Goal: Use online tool/utility: Utilize a website feature to perform a specific function

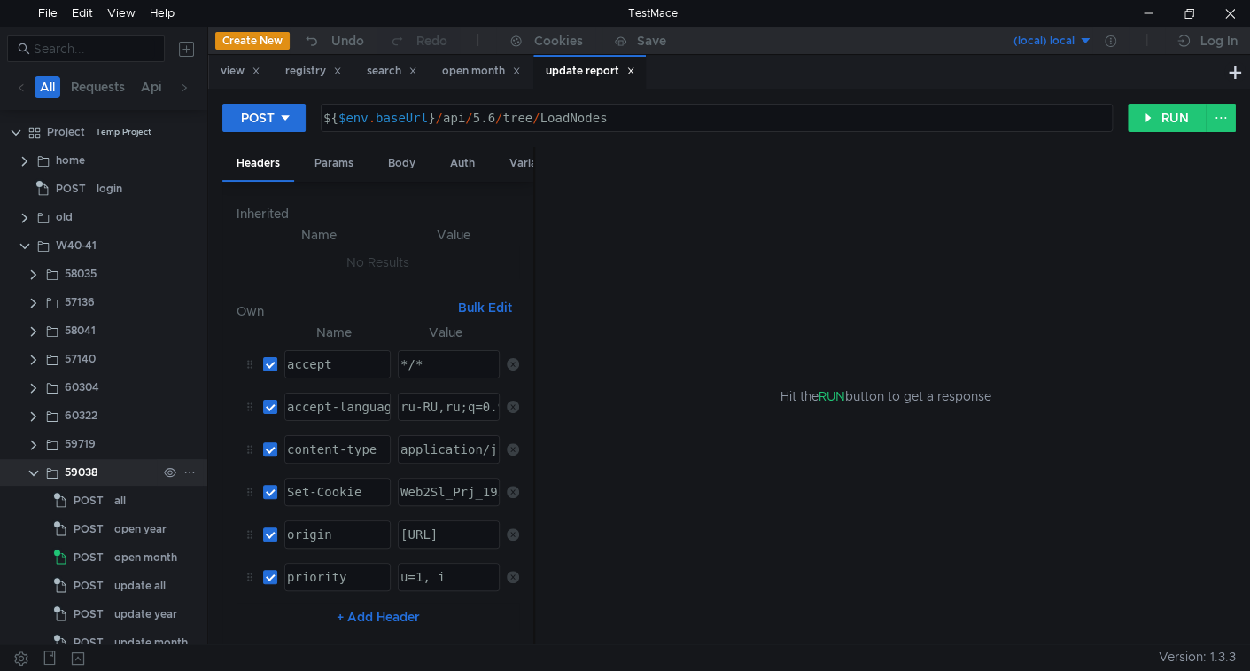
scroll to position [221, 0]
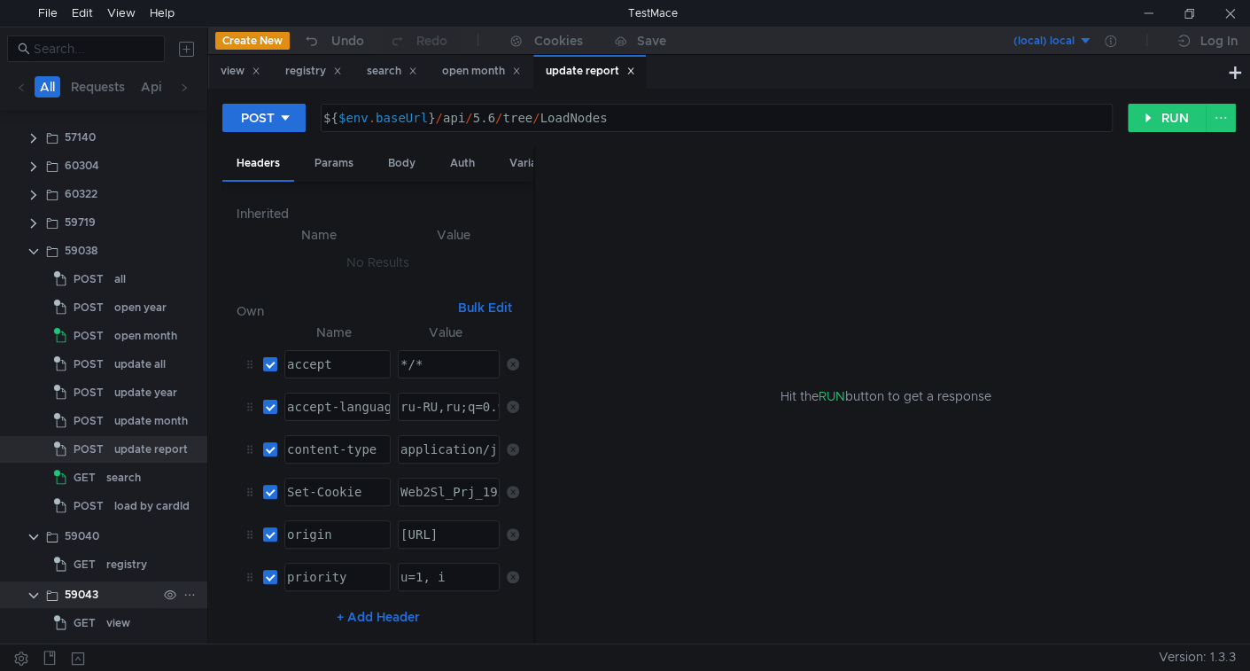
click at [36, 591] on clr-icon at bounding box center [34, 595] width 14 height 14
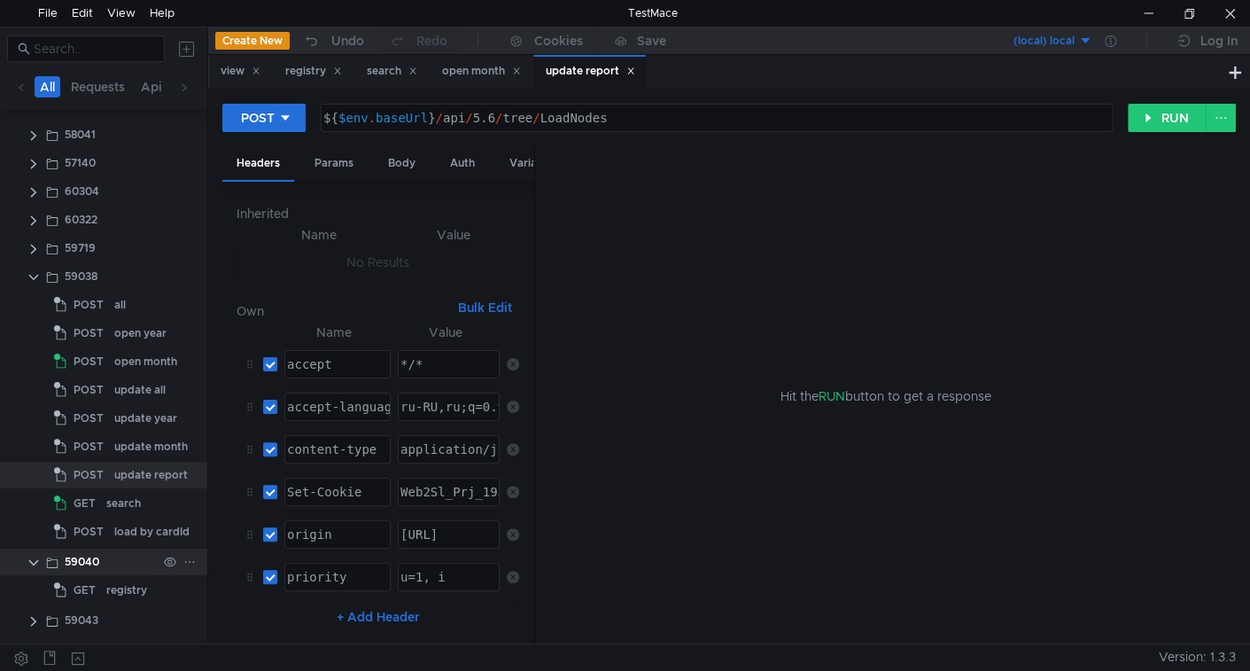
scroll to position [191, 0]
click at [34, 566] on clr-icon at bounding box center [34, 567] width 14 height 14
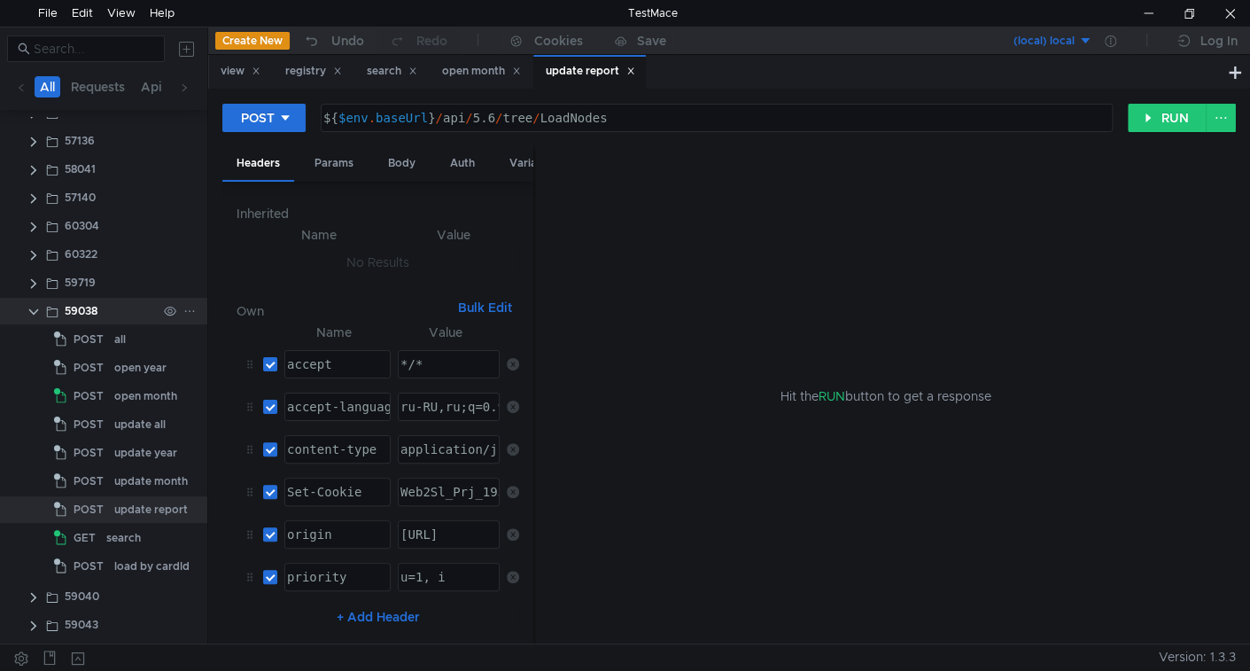
click at [30, 313] on clr-icon at bounding box center [34, 312] width 14 height 14
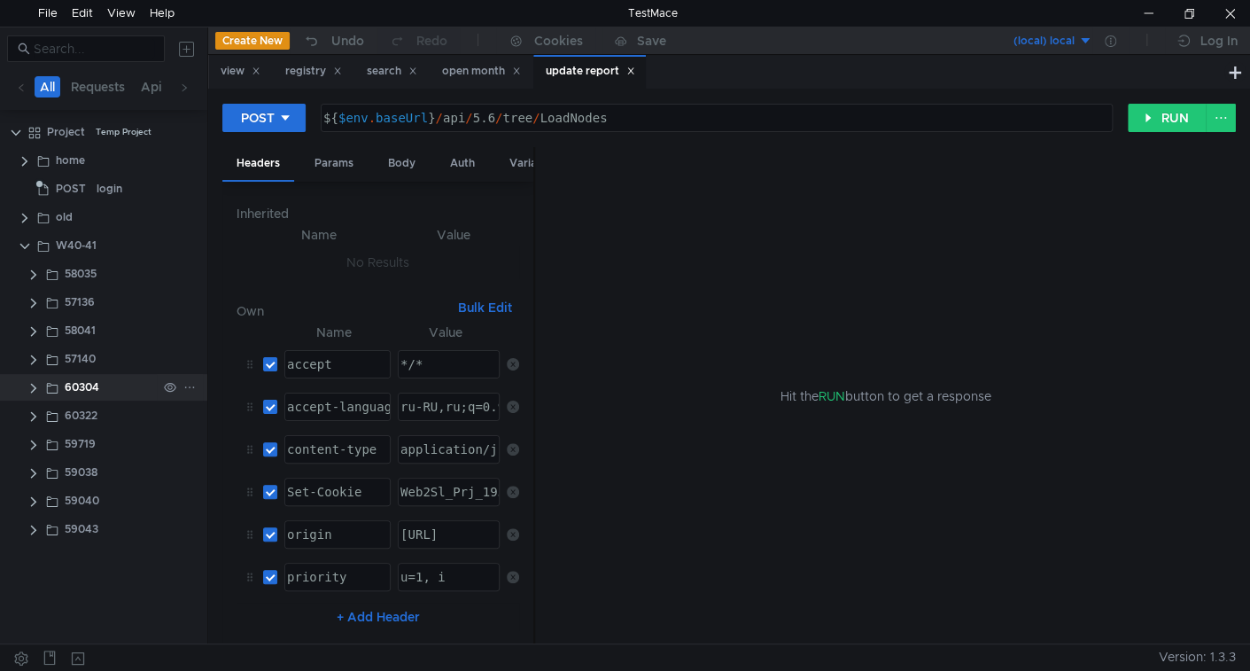
scroll to position [0, 0]
click at [31, 530] on clr-icon at bounding box center [34, 530] width 14 height 14
click at [191, 239] on icon at bounding box center [189, 245] width 12 height 12
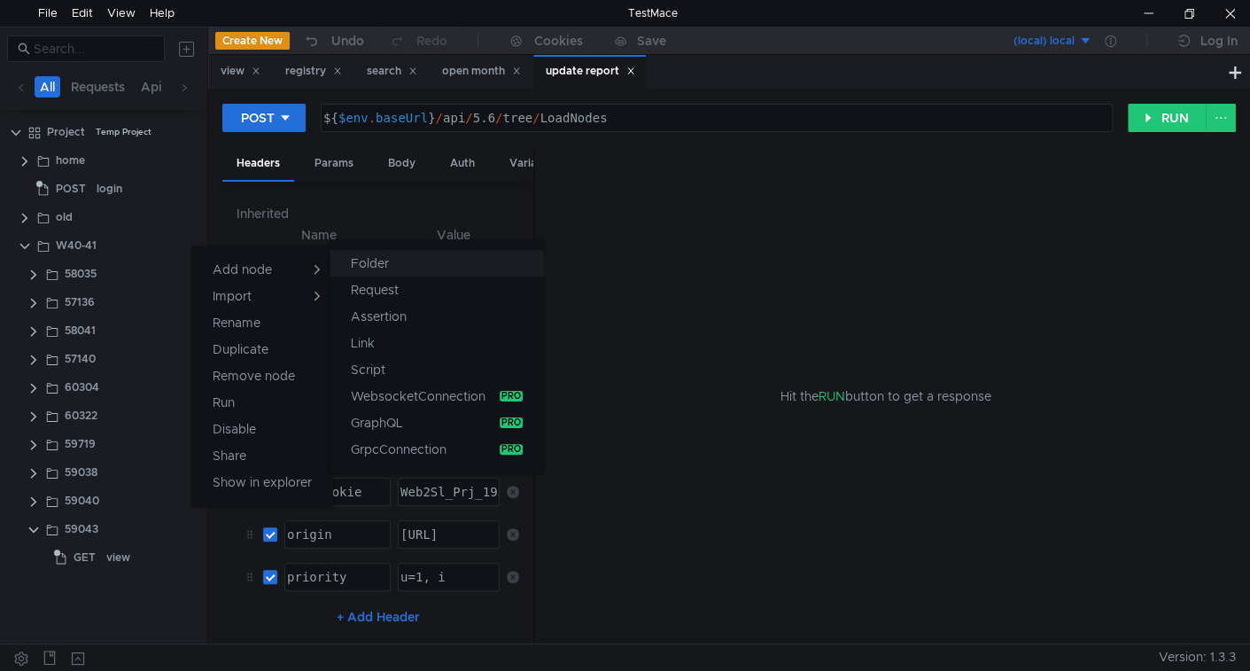
click at [345, 259] on button "Folder" at bounding box center [437, 263] width 214 height 27
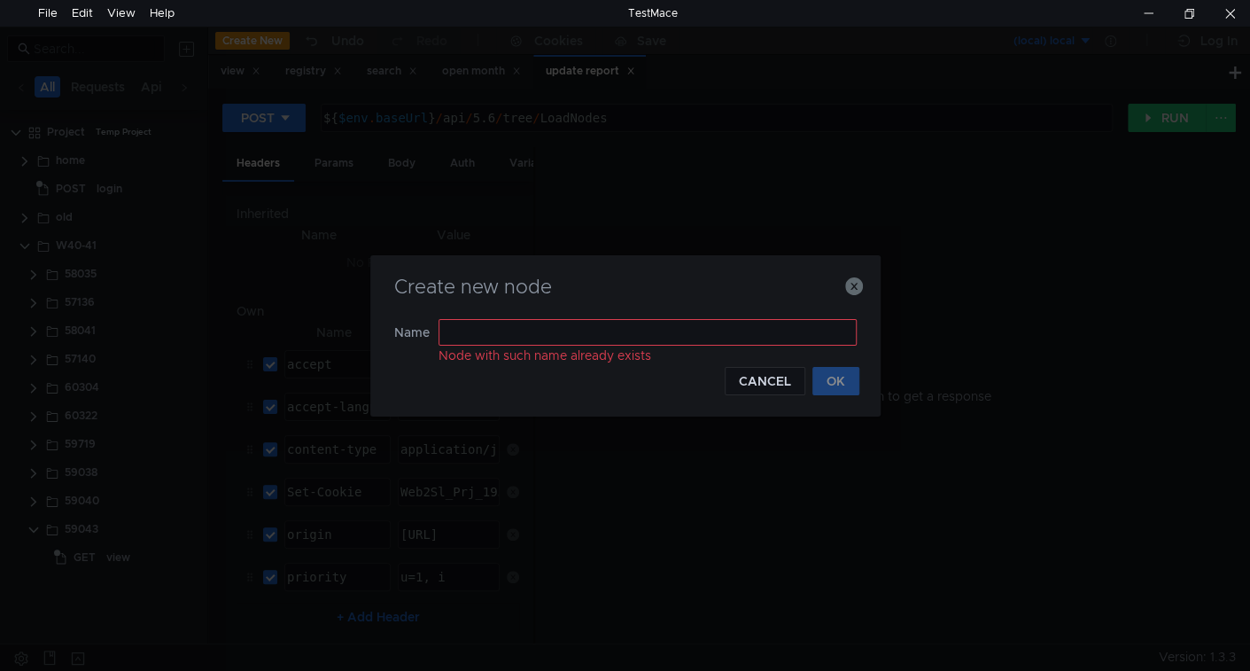
type input "59043"
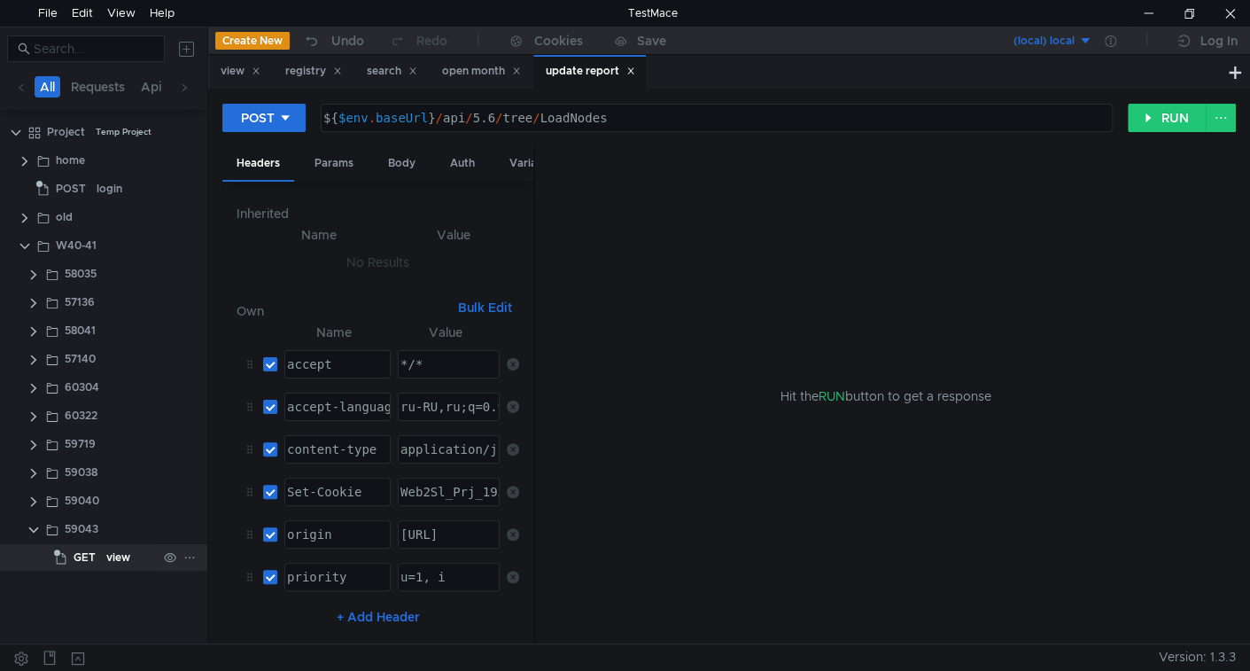
click at [113, 553] on div "view" at bounding box center [118, 557] width 24 height 27
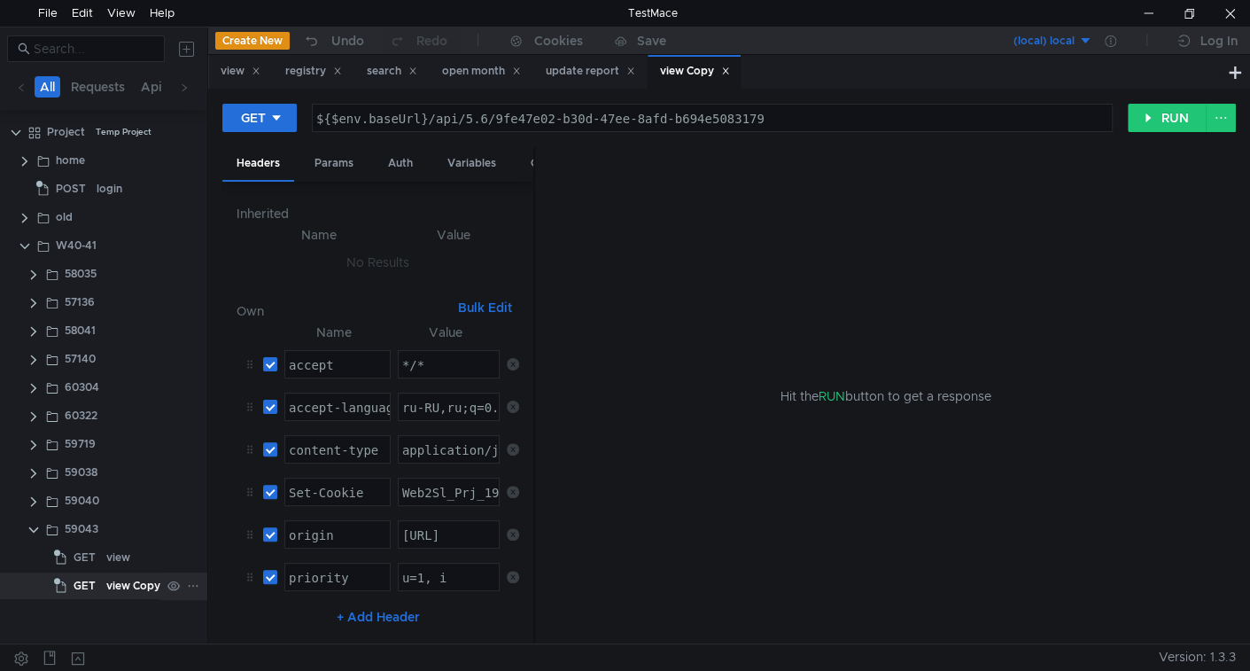
click at [119, 578] on div "view Copy" at bounding box center [133, 585] width 54 height 27
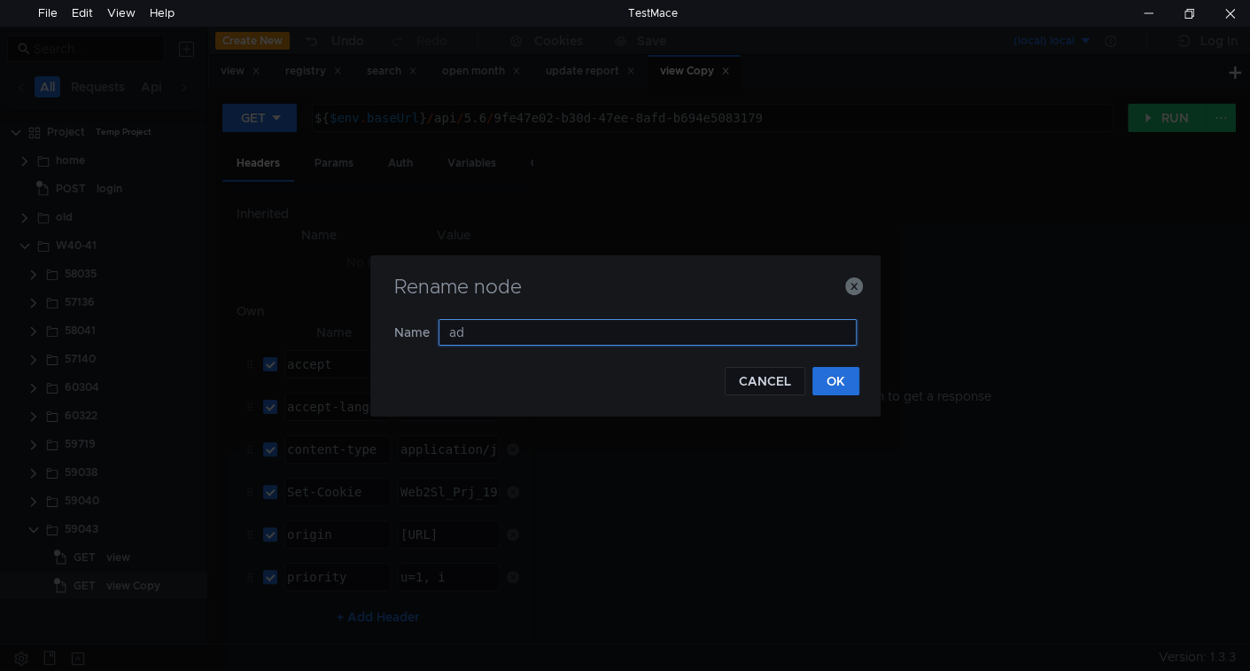
type input "add"
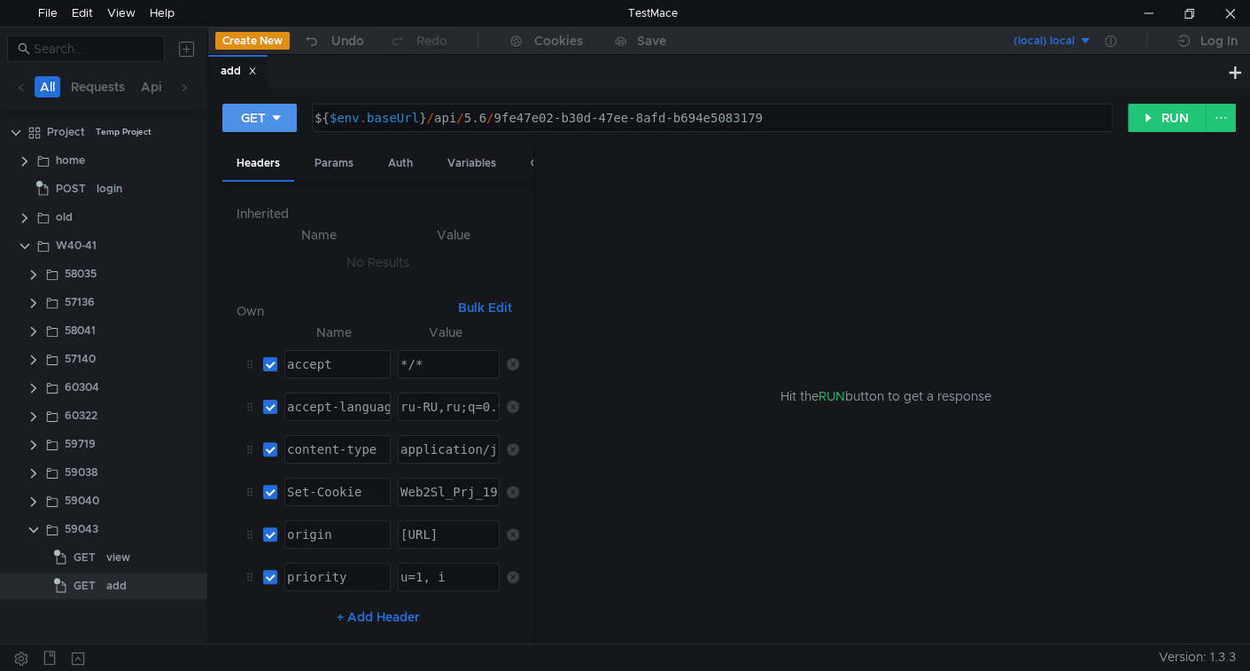
click at [268, 116] on button "GET" at bounding box center [259, 118] width 74 height 28
click at [266, 176] on li "POST" at bounding box center [260, 183] width 77 height 28
click at [404, 156] on div "Body" at bounding box center [402, 163] width 56 height 33
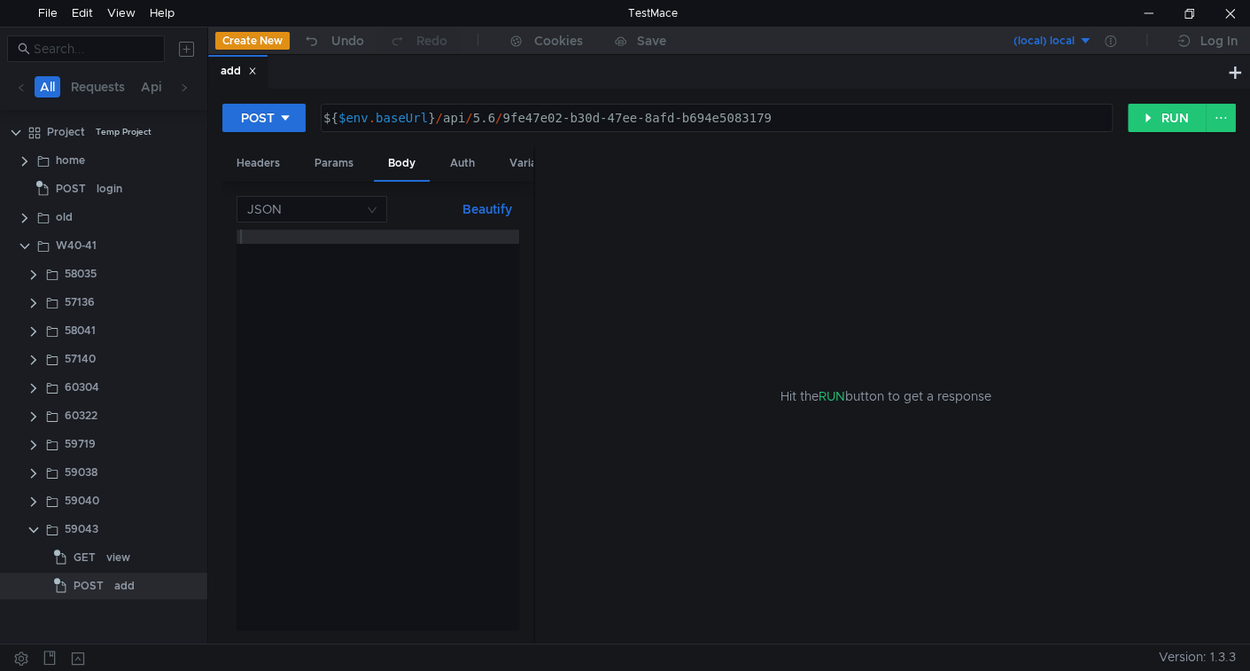
click at [321, 283] on div at bounding box center [378, 443] width 283 height 428
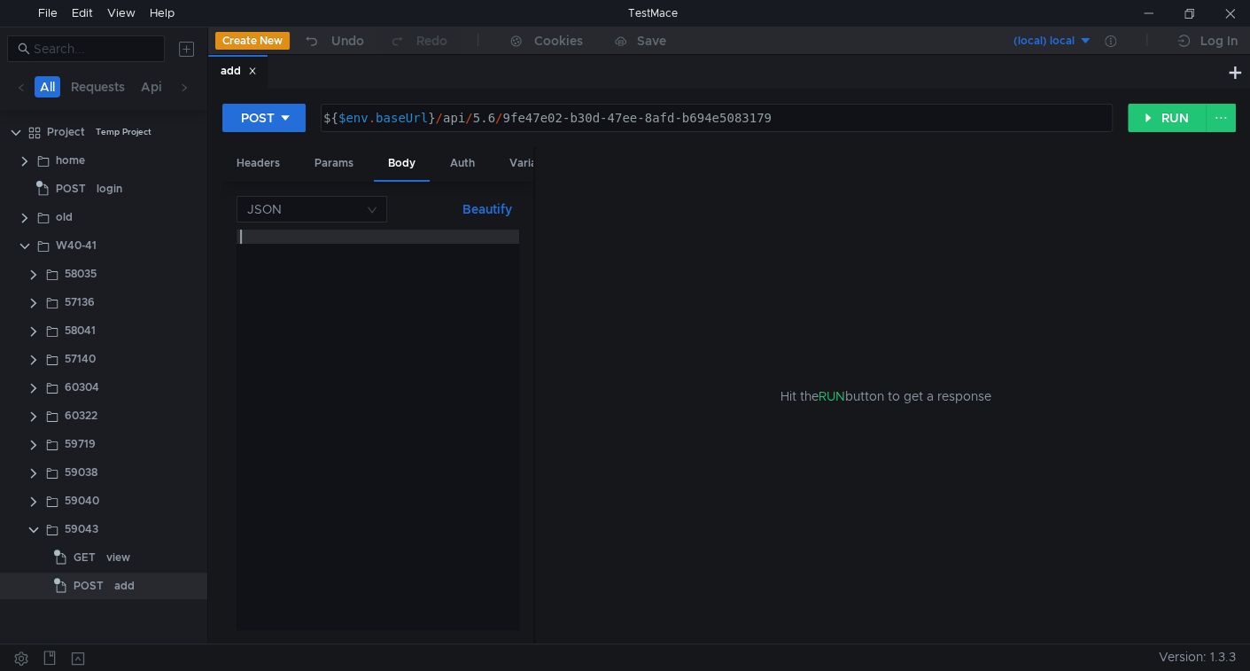
click at [303, 269] on div at bounding box center [378, 443] width 283 height 428
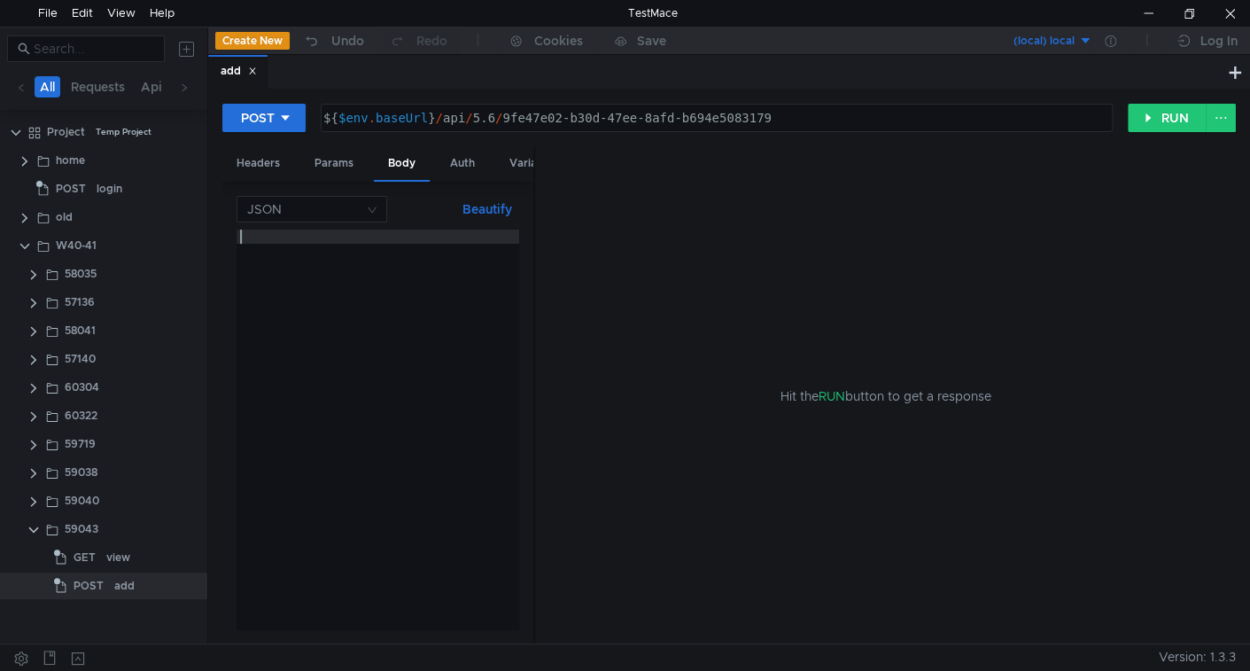
type textarea "{"
paste textarea "ReportDate""
type textarea ""ReportDate"Жб"
type textarea ""ReportDate":,"
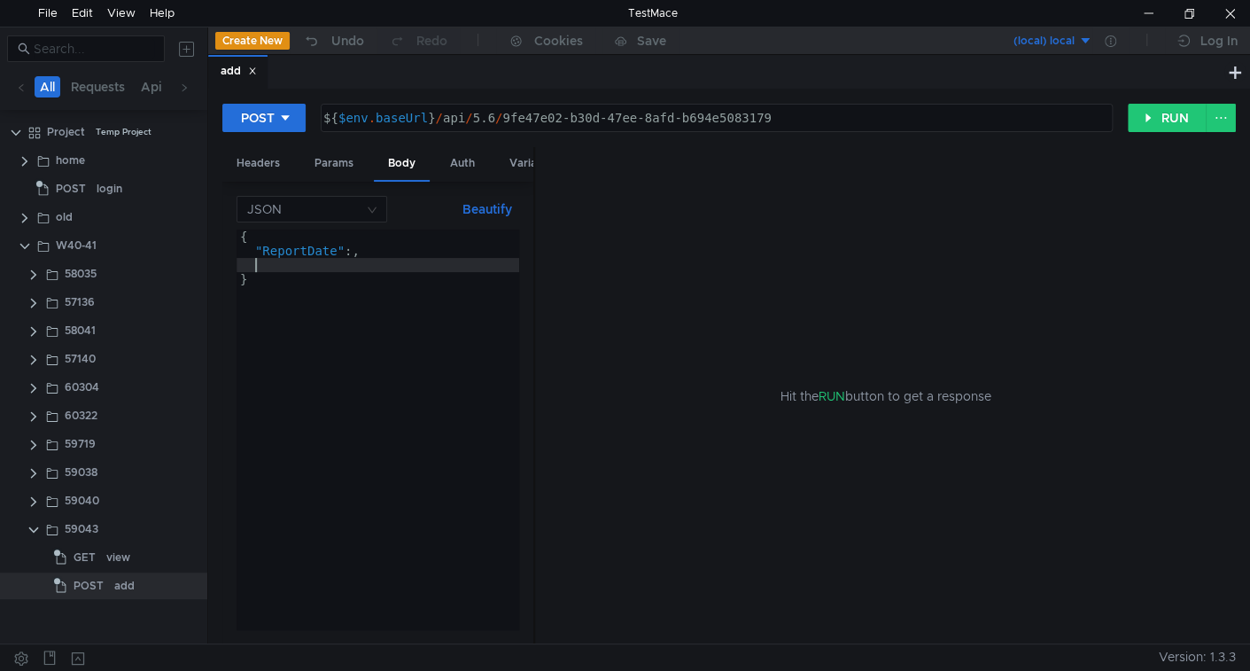
scroll to position [0, 0]
click at [345, 262] on div "{ "ReportDate" :, "" }" at bounding box center [378, 443] width 283 height 428
paste textarea "CompanyId"
type textarea ""CompanyId"Жб"
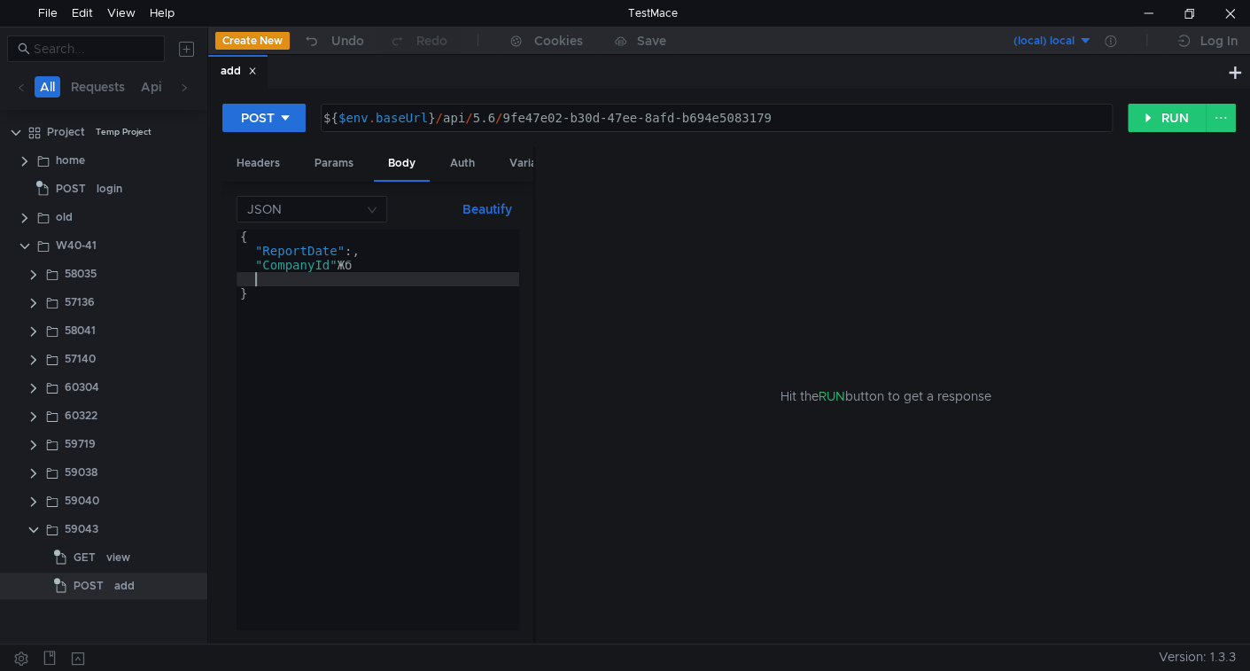
scroll to position [0, 0]
type textarea ""CompanyId":,"
type textarea "Э"
paste textarea "67987a20-e90c-4dfb-b9ab-8c006ad7df37""
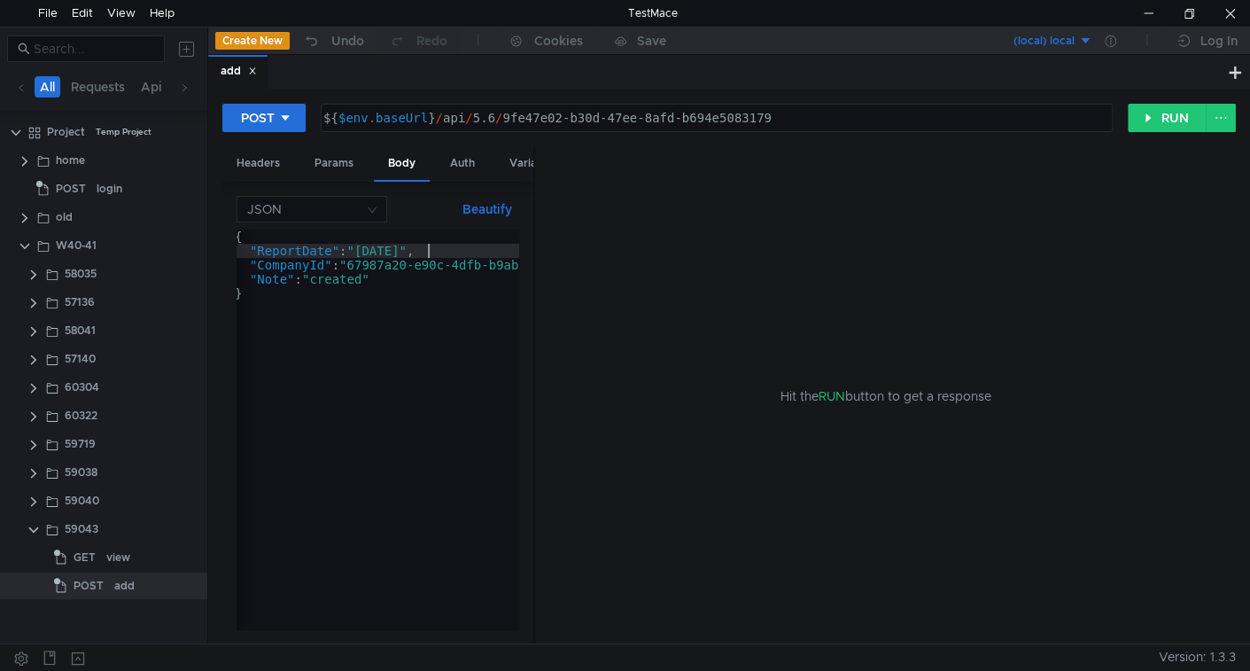
scroll to position [0, 0]
click at [366, 278] on div "{ "ReportDate" : "2022-02-05" , "CompanyId" : "67987a20-e90c-4dfb-b9ab-8c006ad7…" at bounding box center [437, 440] width 401 height 422
drag, startPoint x: 331, startPoint y: 252, endPoint x: 352, endPoint y: 276, distance: 31.4
click at [352, 276] on div "{ "ReportDate" : "2022-02-05" , "CompanyId" : "67987a20-e90c-4dfb-b9ab-8c006ad7…" at bounding box center [437, 440] width 401 height 422
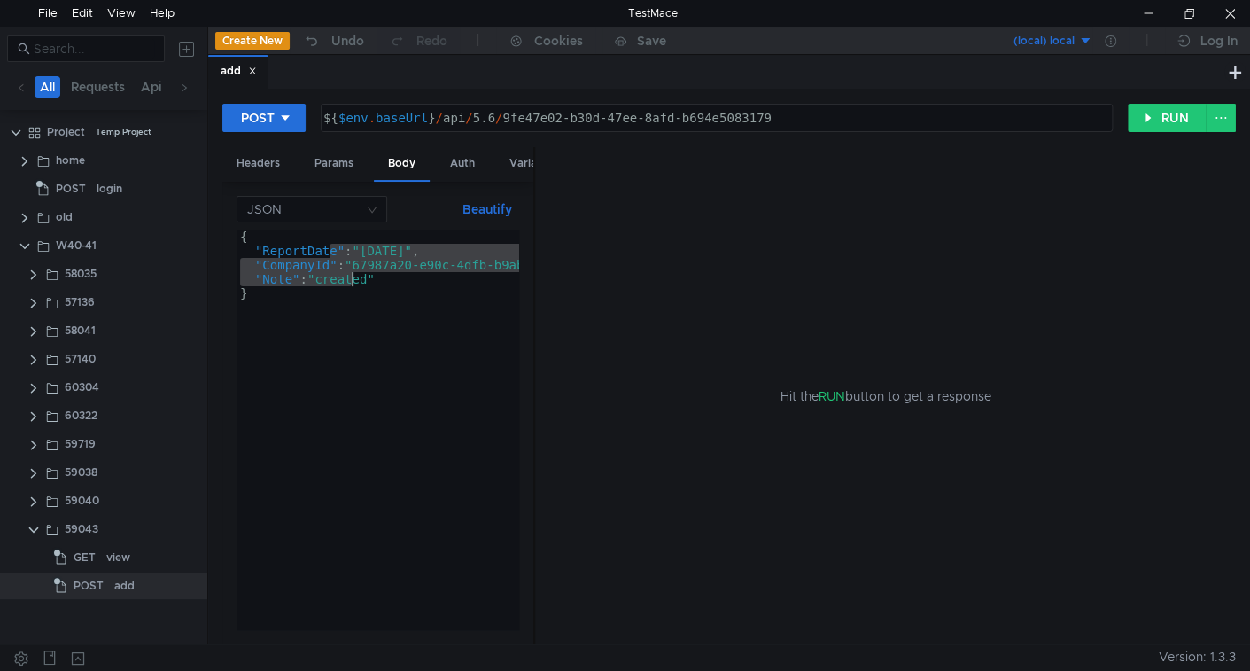
type textarea "// "CompanyId":"67987a20-e90c-4dfb-b9ab-8c006ad7df37", // "Note":"created""
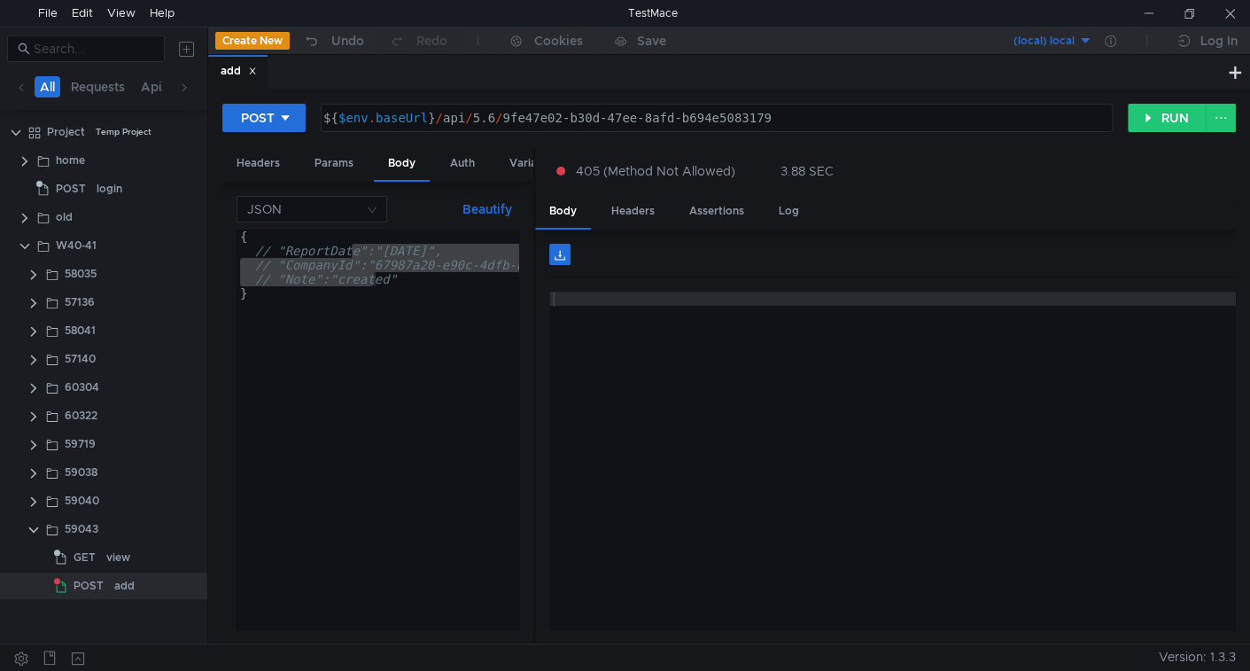
click at [522, 120] on div "${ $env . baseUrl } / api / 5.6 / 9fe47e02-b30d-47ee-8afd-b694e5083179" at bounding box center [715, 132] width 790 height 43
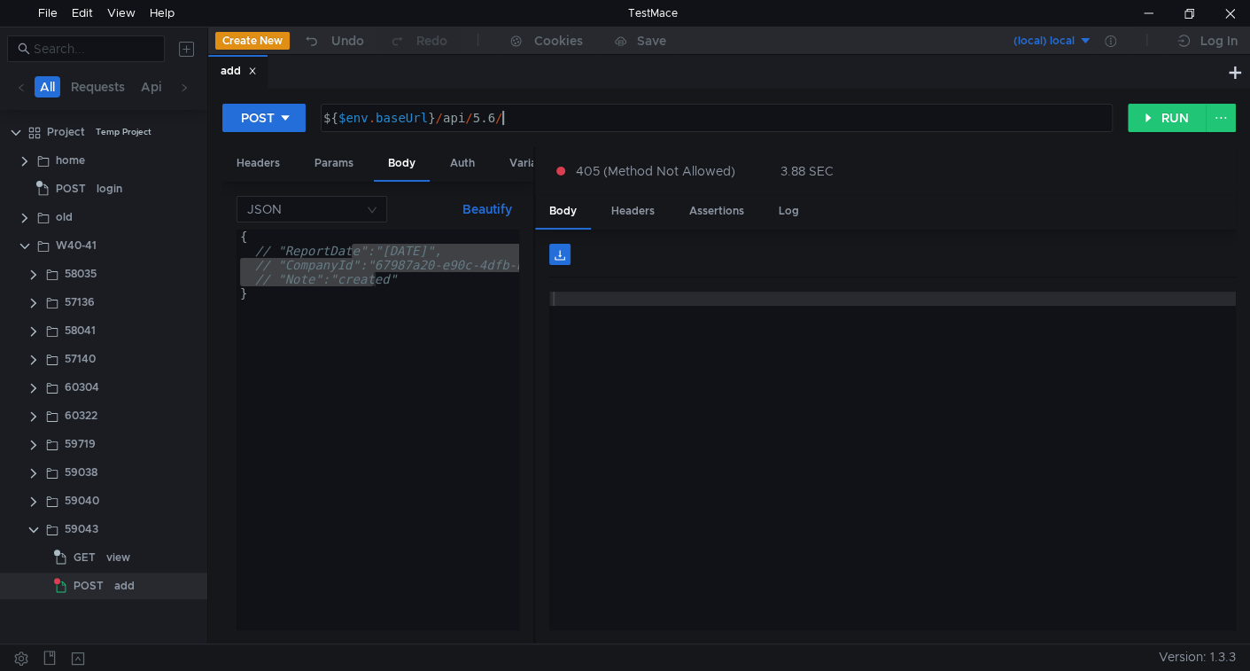
type textarea "${$env.baseUrl}/api/5.6"
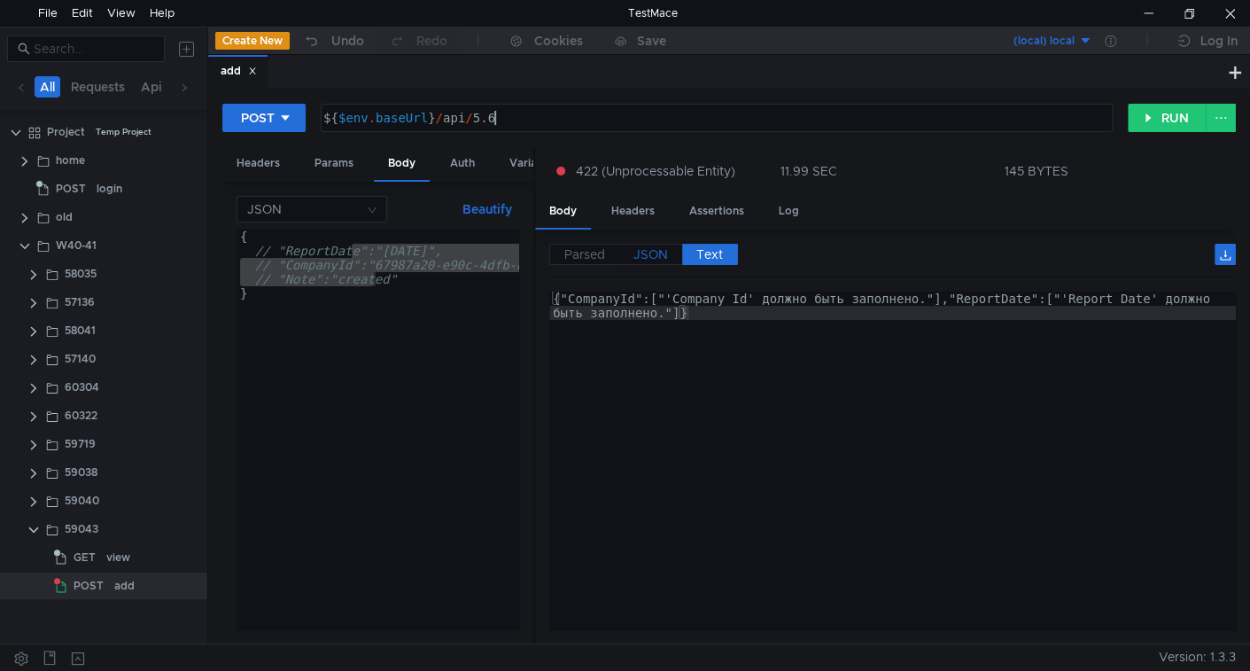
click at [648, 242] on div "Parsed JSON Text {} CompanyId [] 0 : "'Company Id' должно быть заполнено." Repo…" at bounding box center [885, 436] width 701 height 415
click at [649, 246] on span "JSON" at bounding box center [650, 254] width 35 height 16
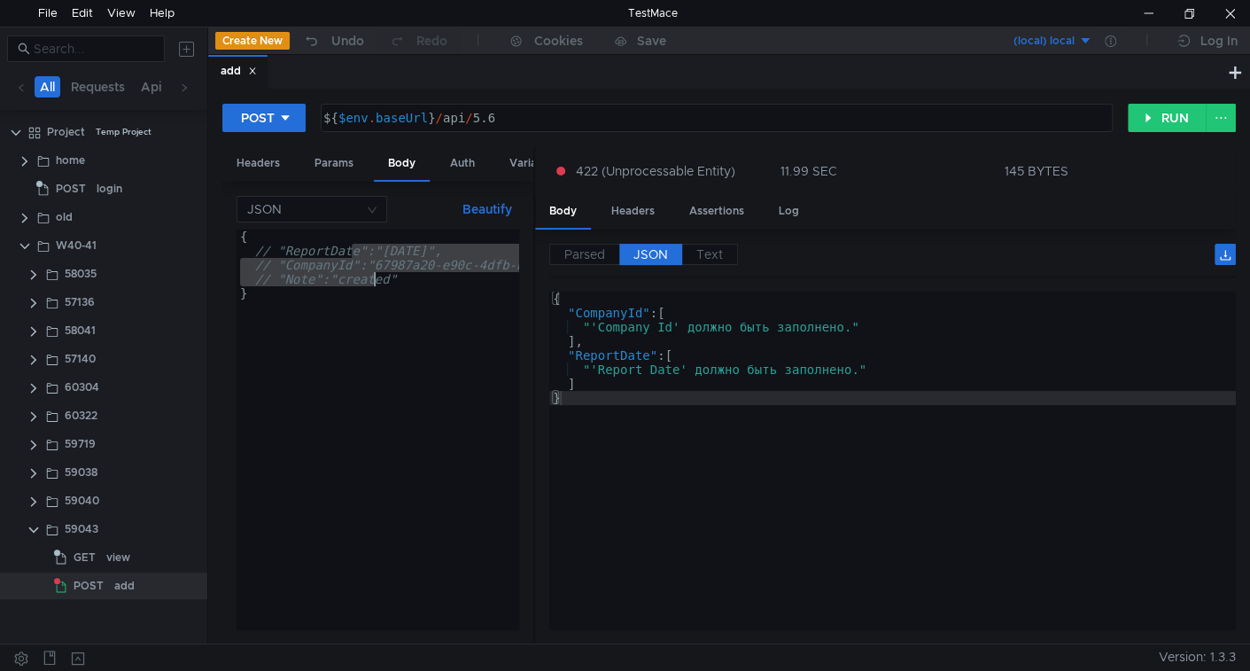
click at [317, 266] on div "{ // "ReportDate":"2022-02-05", // "CompanyId":"67987a20-e90c-4dfb-b9ab-8c006ad…" at bounding box center [378, 429] width 283 height 400
drag, startPoint x: 334, startPoint y: 254, endPoint x: 344, endPoint y: 278, distance: 25.8
click at [344, 278] on div "{ // "ReportDate":"2022-02-05", // "CompanyId":"67987a20-e90c-4dfb-b9ab-8c006ad…" at bounding box center [448, 440] width 423 height 422
click at [366, 252] on div "{ "ReportDate" : "2022-02-05" , "CompanyId" : "67987a20-e90c-4dfb-b9ab-8c006ad7…" at bounding box center [437, 440] width 401 height 422
drag, startPoint x: 366, startPoint y: 252, endPoint x: 427, endPoint y: 249, distance: 61.2
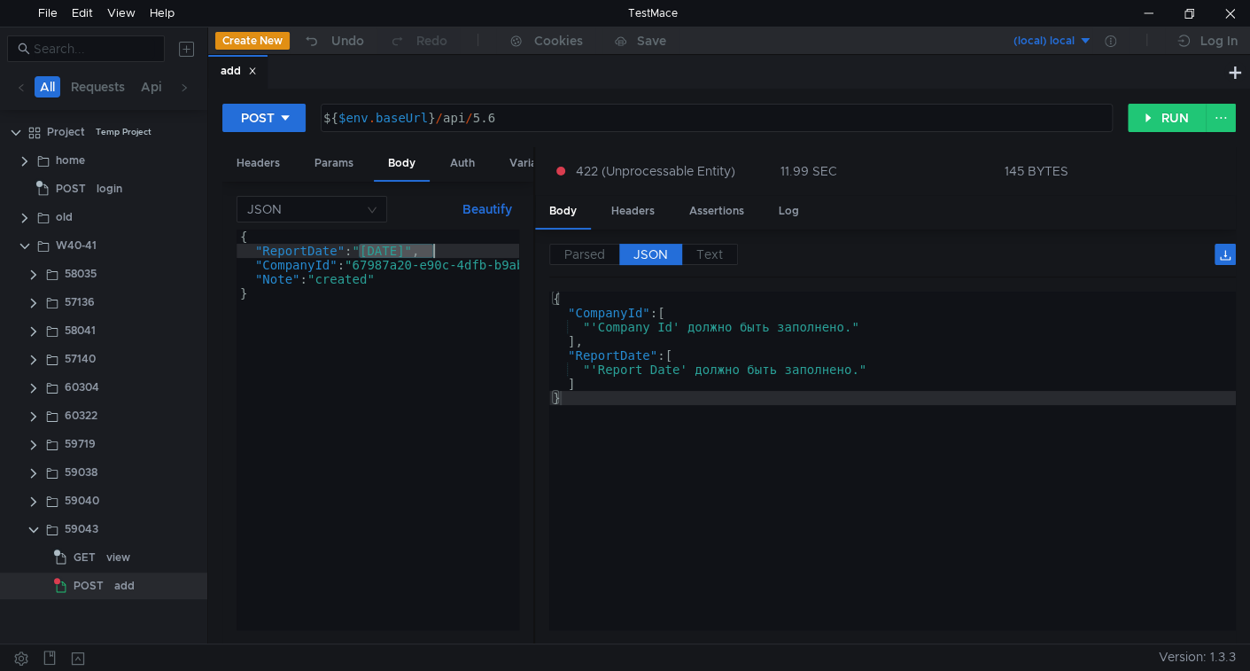
click at [427, 249] on div "{ "ReportDate" : "2022-02-05" , "CompanyId" : "67987a20-e90c-4dfb-b9ab-8c006ad7…" at bounding box center [437, 440] width 401 height 422
paste textarea "3-03-01"
drag, startPoint x: 353, startPoint y: 261, endPoint x: 461, endPoint y: 287, distance: 110.2
click at [353, 261] on div "{ "ReportDate" : "2023-03-10" , "CompanyId" : "67987a20-e90c-4dfb-b9ab-8c006ad7…" at bounding box center [437, 440] width 401 height 422
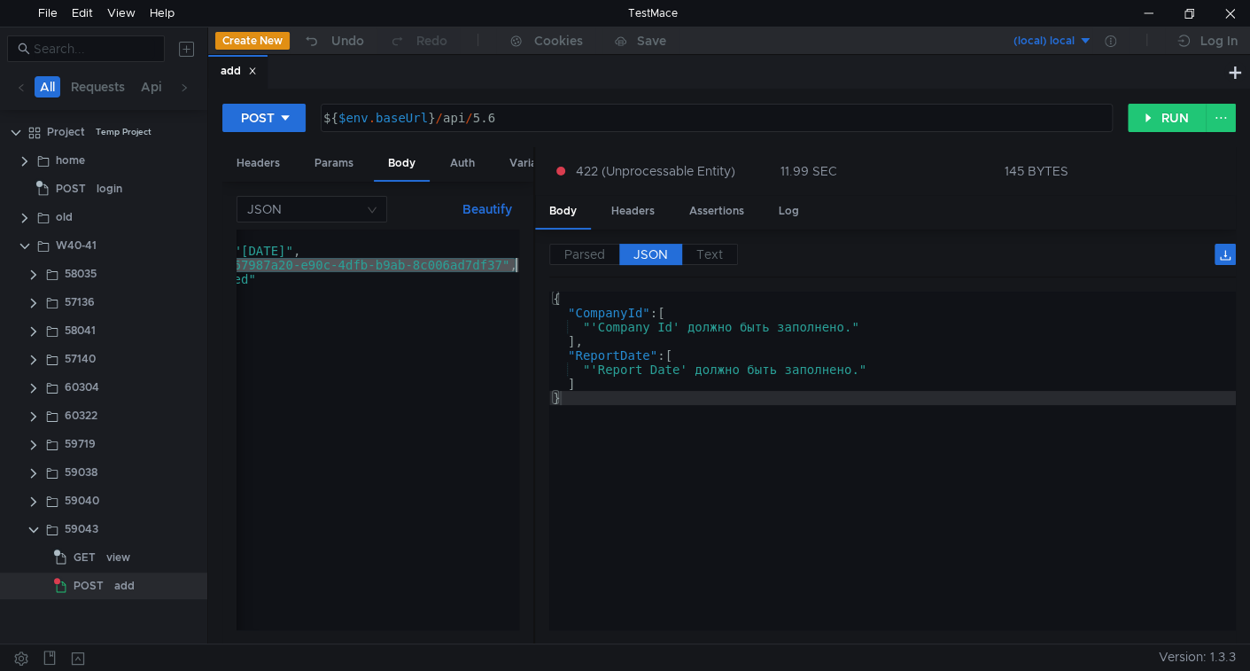
scroll to position [0, 118]
paste textarea "8245f07f-9960-4c18-ac49-4e1172ef8a73"
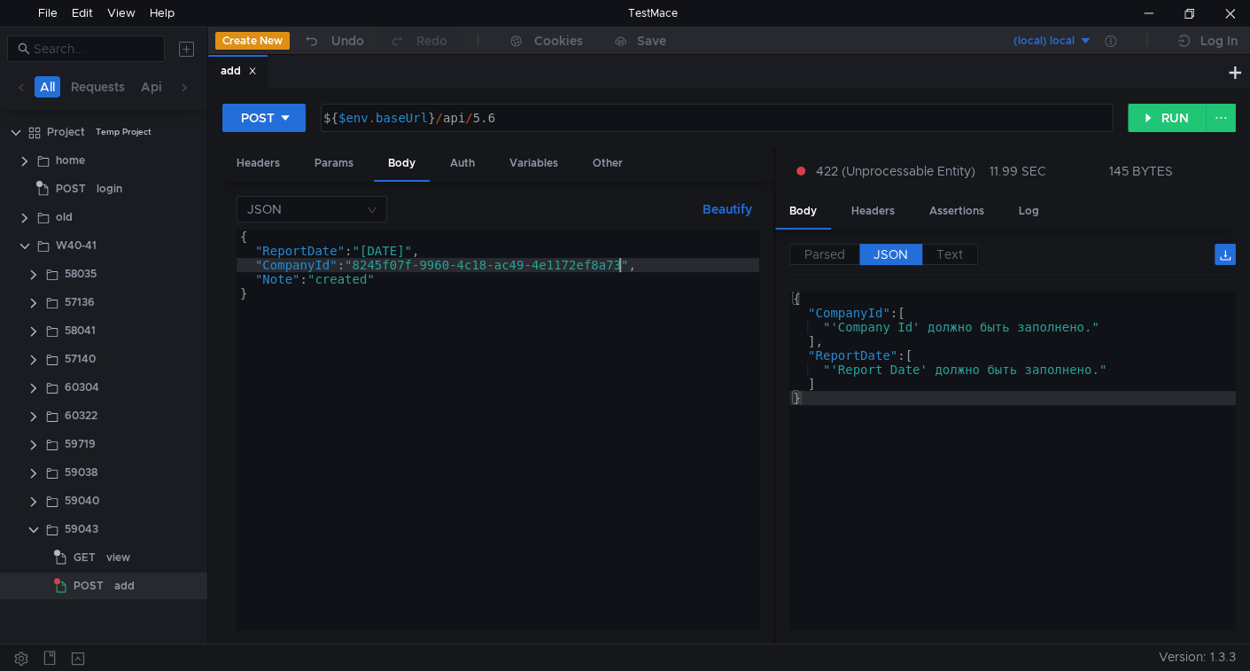
scroll to position [0, 0]
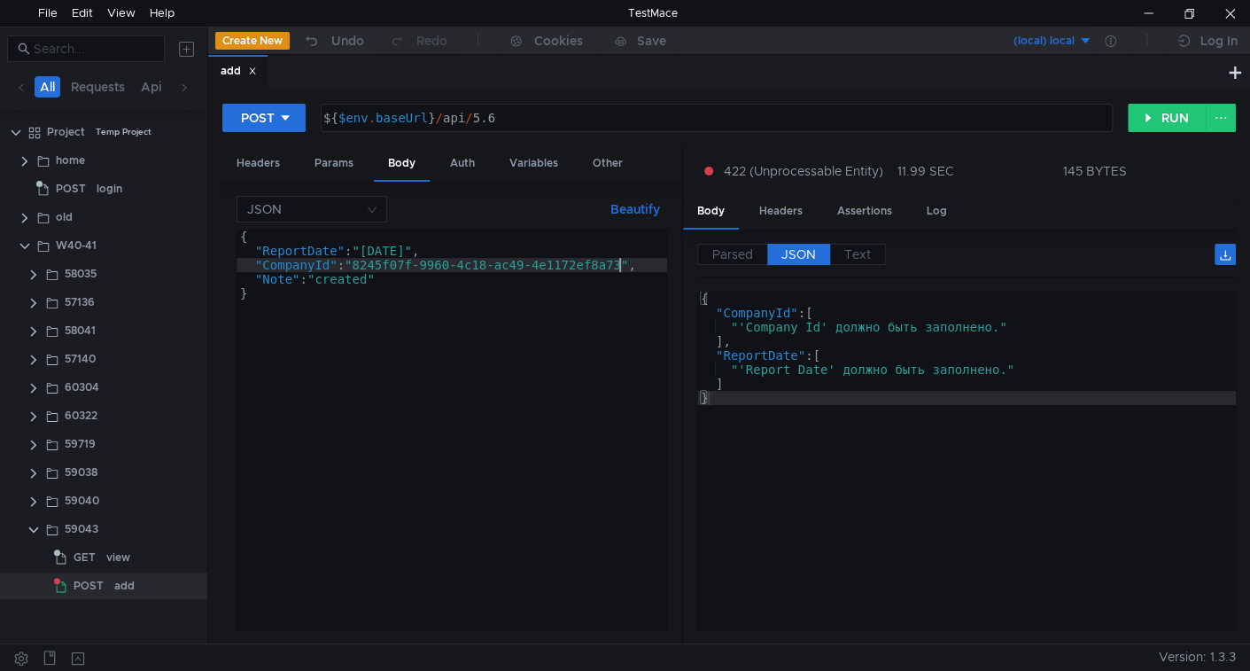
drag, startPoint x: 532, startPoint y: 303, endPoint x: 680, endPoint y: 291, distance: 148.5
click at [681, 291] on div at bounding box center [682, 396] width 2 height 498
click at [408, 305] on div "{ "ReportDate" : "[DATE]" , "CompanyId" : "8245f07f-9960-4c18-ac49-4e1172ef8a73…" at bounding box center [452, 443] width 431 height 428
type textarea "}"
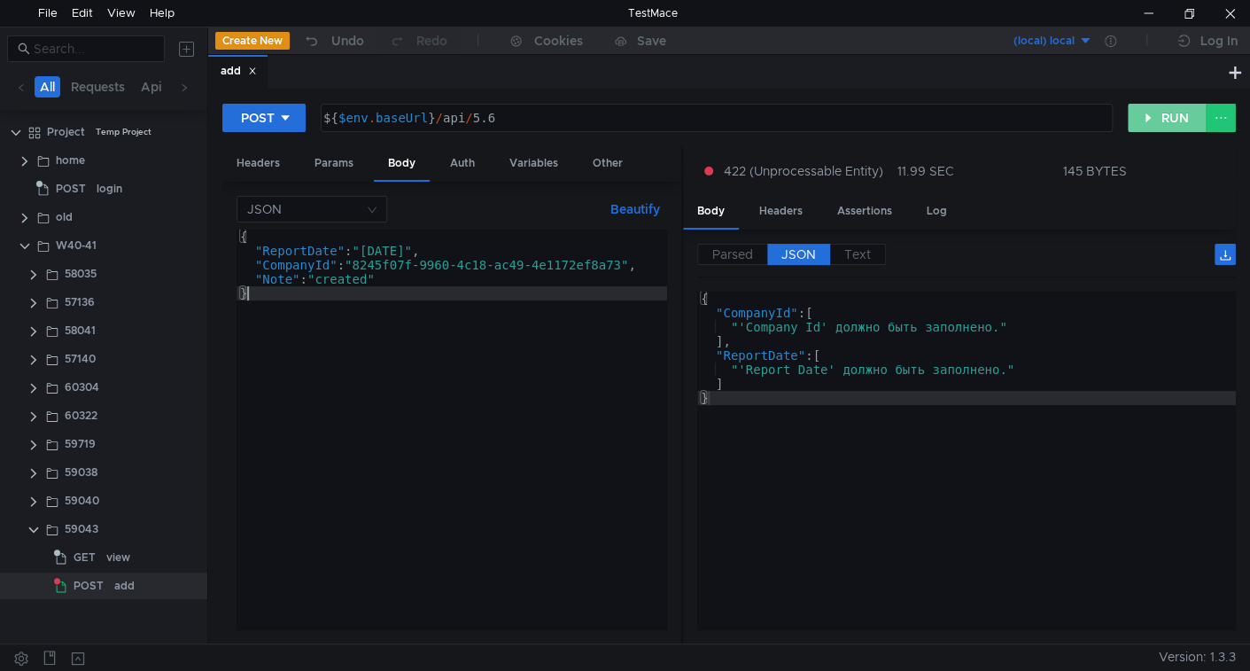
click at [1148, 117] on button "RUN" at bounding box center [1167, 118] width 79 height 28
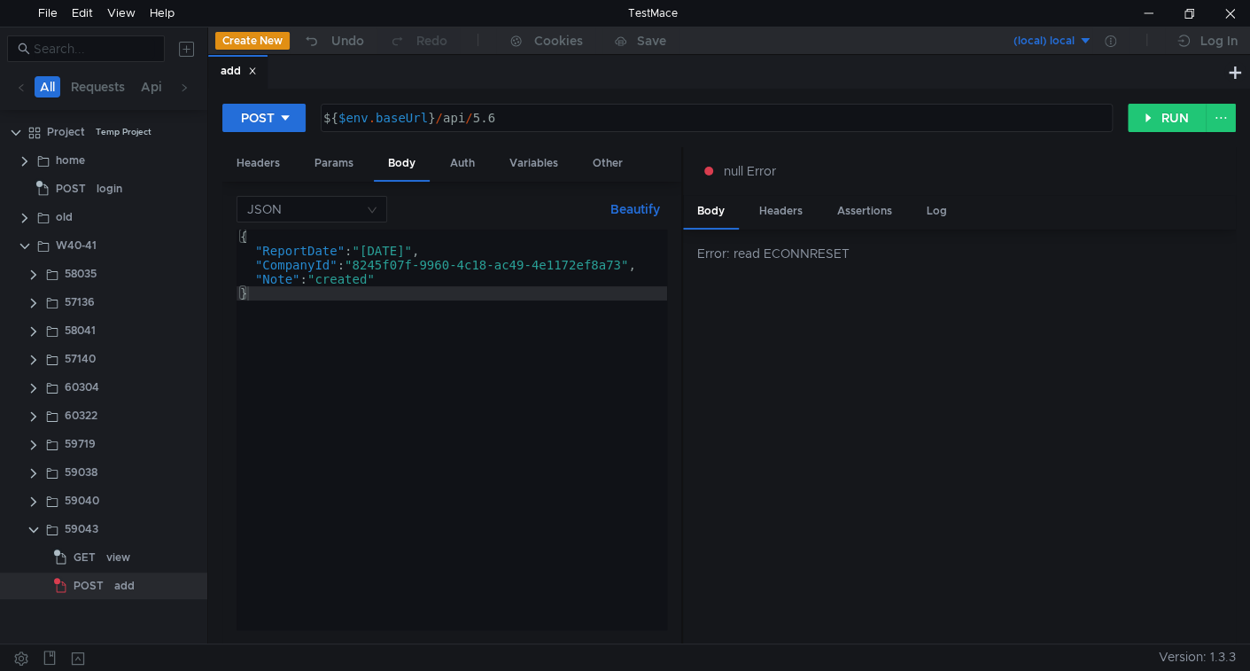
click at [376, 253] on div "{ "ReportDate" : "[DATE]" , "CompanyId" : "8245f07f-9960-4c18-ac49-4e1172ef8a73…" at bounding box center [452, 443] width 431 height 428
drag, startPoint x: 376, startPoint y: 253, endPoint x: 430, endPoint y: 253, distance: 54.0
click at [430, 253] on div "{ "ReportDate" : "[DATE]" , "CompanyId" : "8245f07f-9960-4c18-ac49-4e1172ef8a73…" at bounding box center [452, 443] width 431 height 428
paste textarea "9-01"
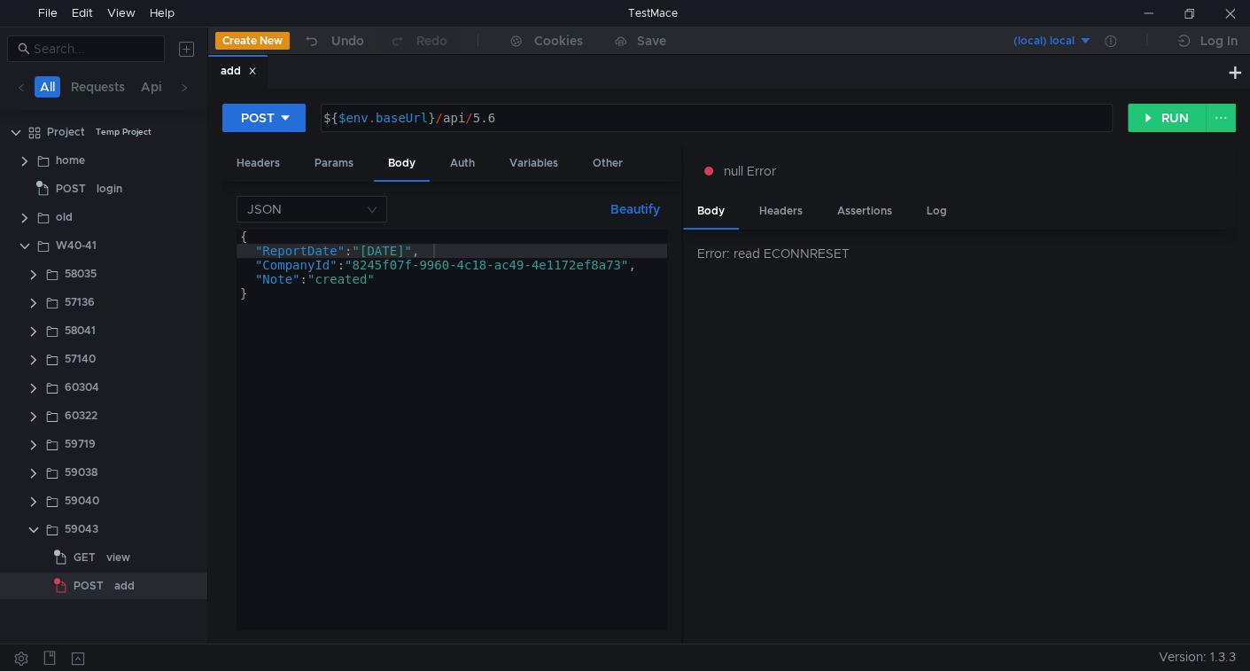
click at [395, 345] on div "{ "ReportDate" : "[DATE]" , "CompanyId" : "8245f07f-9960-4c18-ac49-4e1172ef8a73…" at bounding box center [452, 443] width 431 height 428
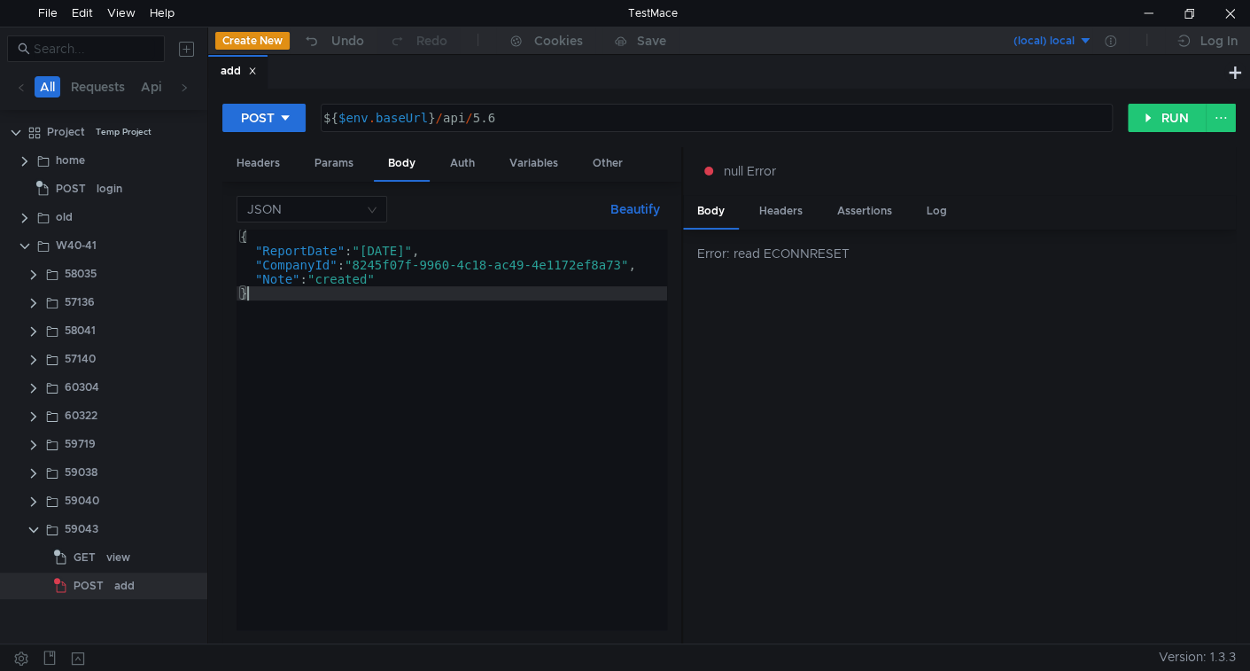
scroll to position [0, 0]
click at [1145, 118] on button "RUN" at bounding box center [1167, 118] width 79 height 28
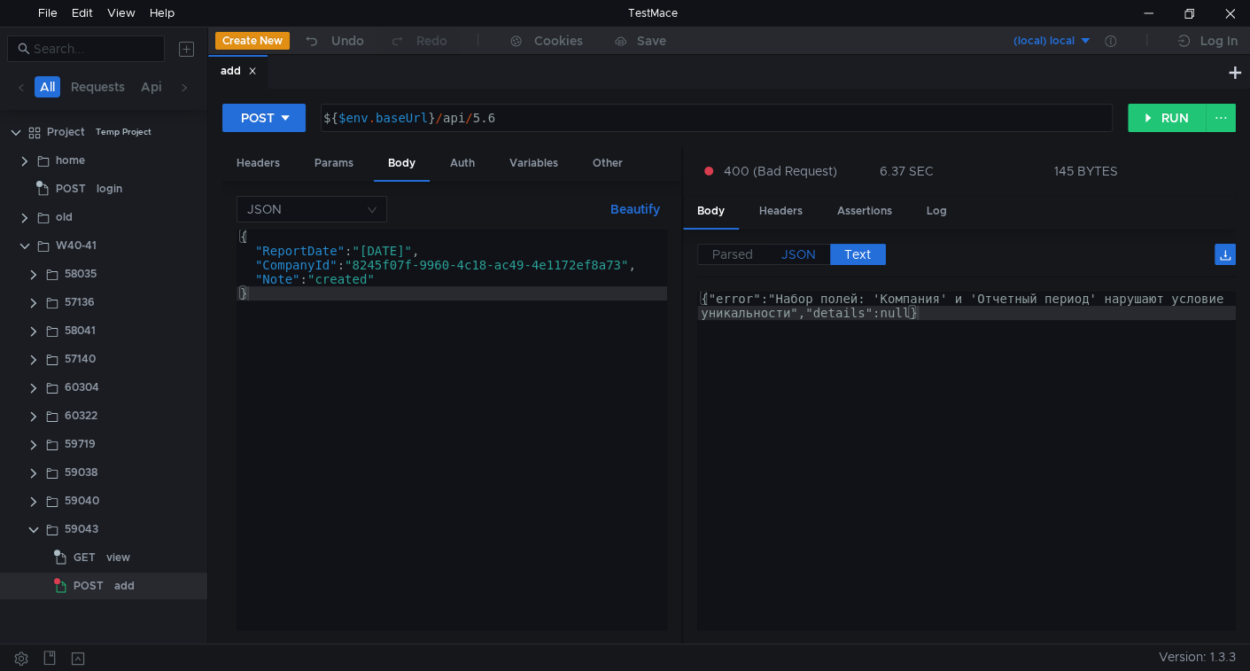
click at [799, 252] on span "JSON" at bounding box center [798, 254] width 35 height 16
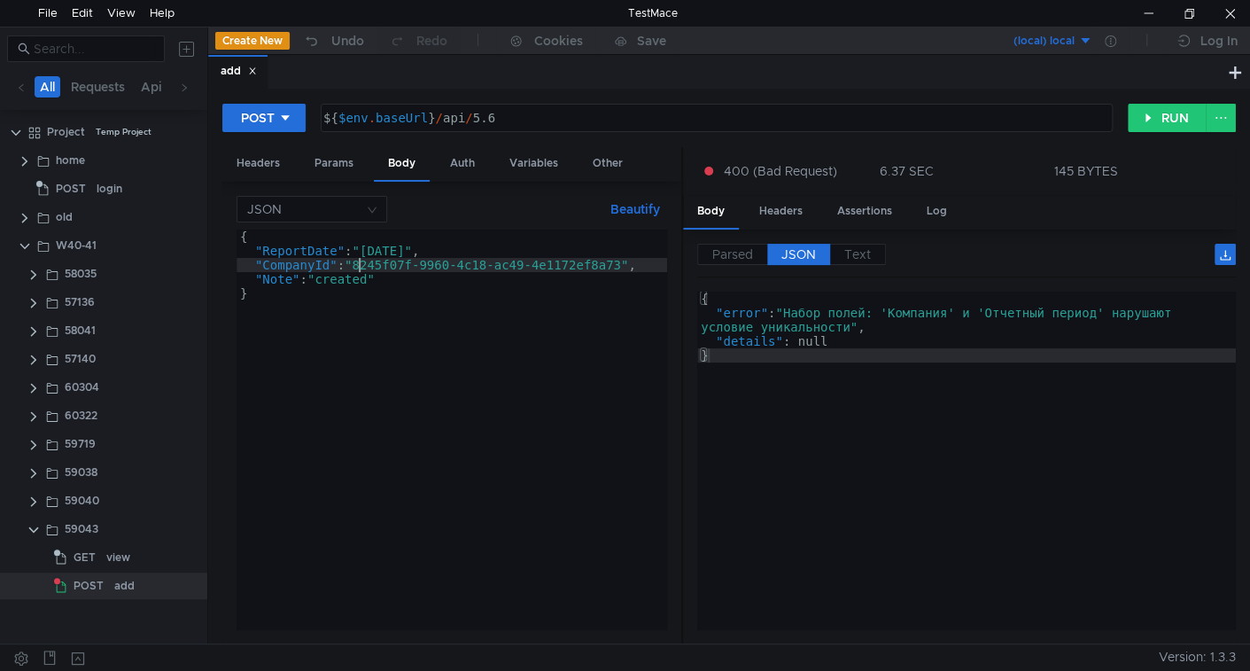
click at [361, 261] on div "{ "ReportDate" : "[DATE]" , "CompanyId" : "8245f07f-9960-4c18-ac49-4e1172ef8a73…" at bounding box center [452, 443] width 431 height 428
drag, startPoint x: 361, startPoint y: 261, endPoint x: 563, endPoint y: 263, distance: 202.0
click at [563, 263] on div "{ "ReportDate" : "[DATE]" , "CompanyId" : "8245f07f-9960-4c18-ac49-4e1172ef8a73…" at bounding box center [452, 443] width 431 height 428
paste textarea "67987a20-e90c-4dfb-b9ab-8c006ad7df37"
type textarea ""CompanyId":"67987a20-e90c-4dfb-b9ab-8c006ad7df37","
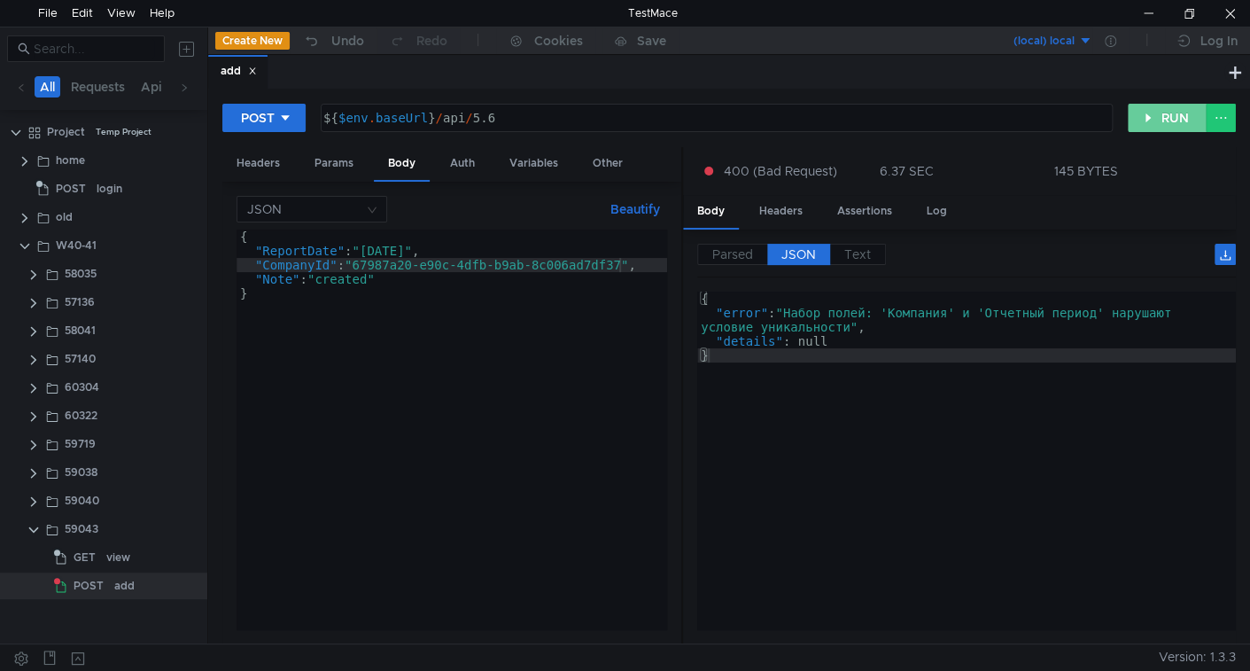
click at [1147, 113] on button "RUN" at bounding box center [1167, 118] width 79 height 28
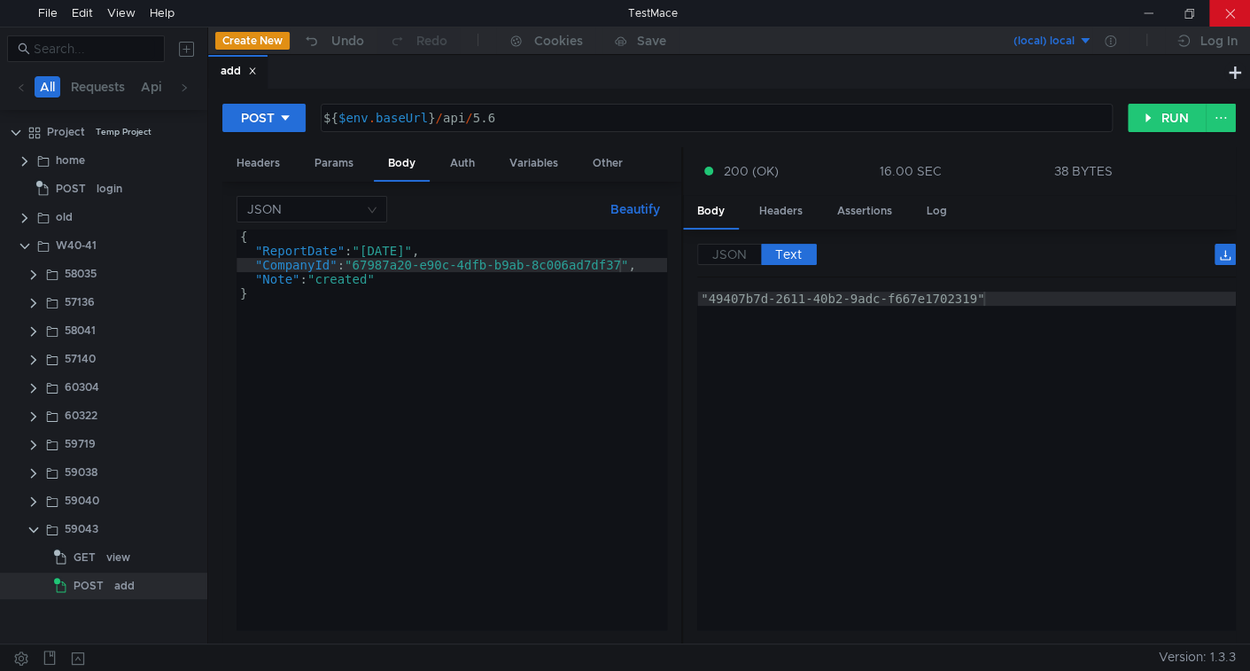
click at [1222, 14] on div at bounding box center [1229, 13] width 41 height 27
